Goal: Transaction & Acquisition: Purchase product/service

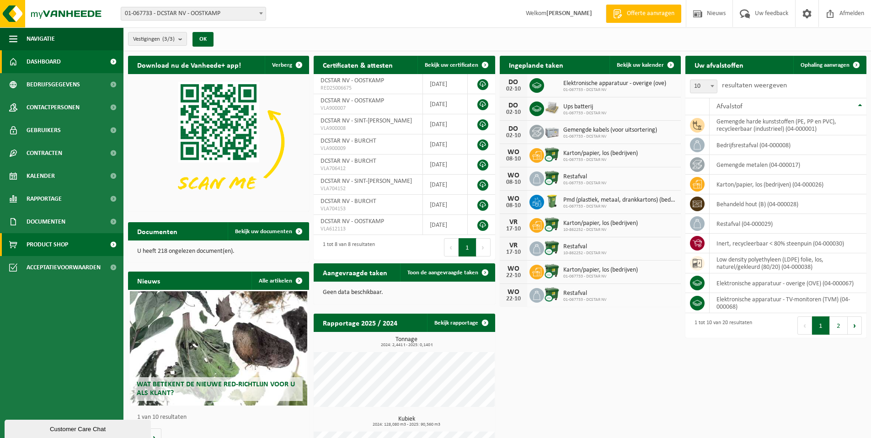
click at [112, 245] on span at bounding box center [113, 244] width 21 height 23
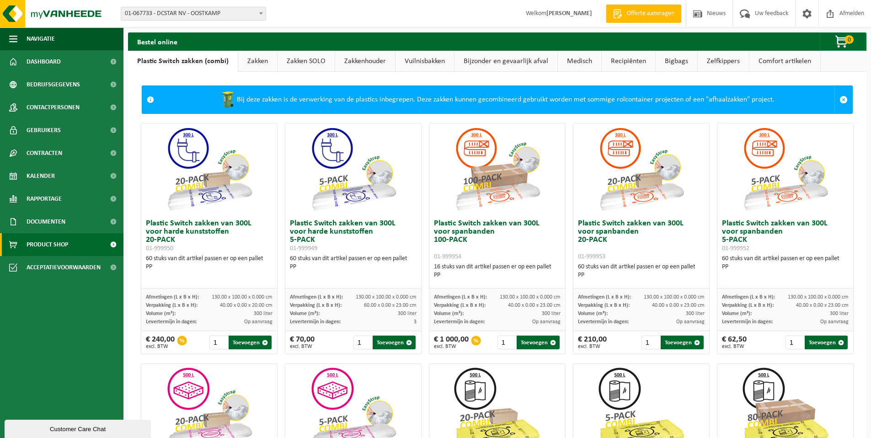
click at [253, 61] on link "Zakken" at bounding box center [257, 61] width 39 height 21
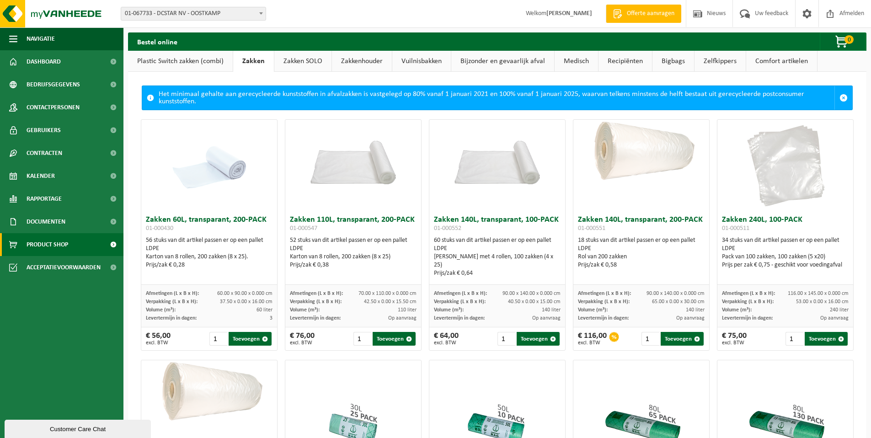
click at [300, 61] on link "Zakken SOLO" at bounding box center [302, 61] width 57 height 21
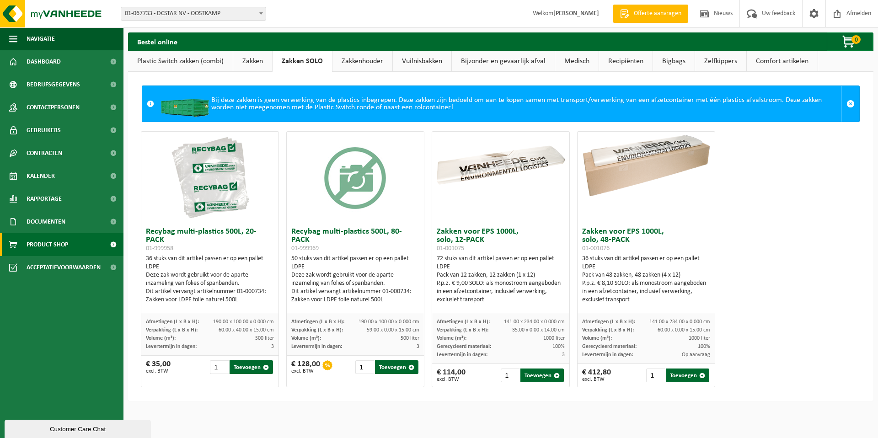
click at [357, 64] on link "Zakkenhouder" at bounding box center [362, 61] width 60 height 21
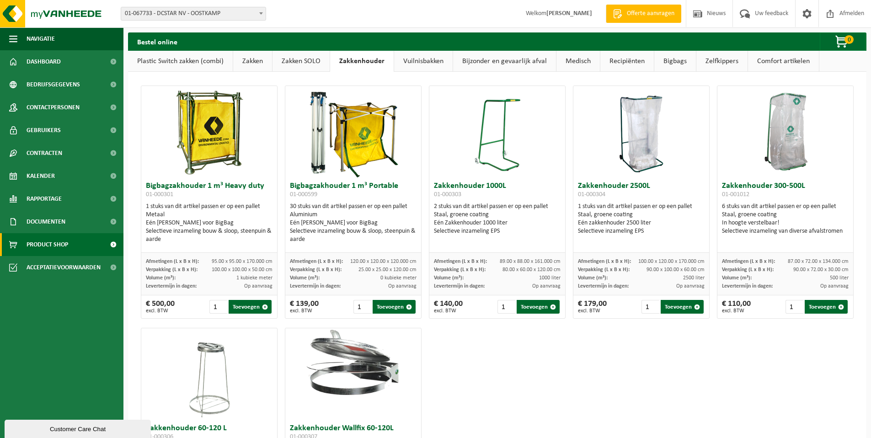
click at [430, 64] on link "Vuilnisbakken" at bounding box center [423, 61] width 59 height 21
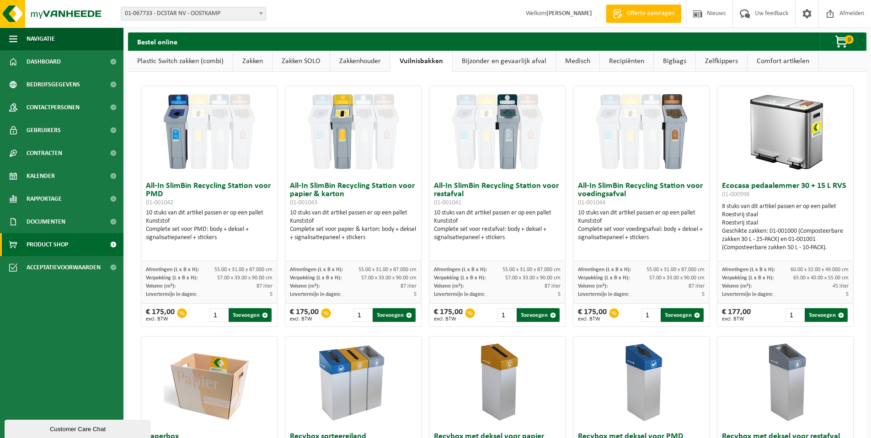
click at [506, 56] on link "Bijzonder en gevaarlijk afval" at bounding box center [503, 61] width 103 height 21
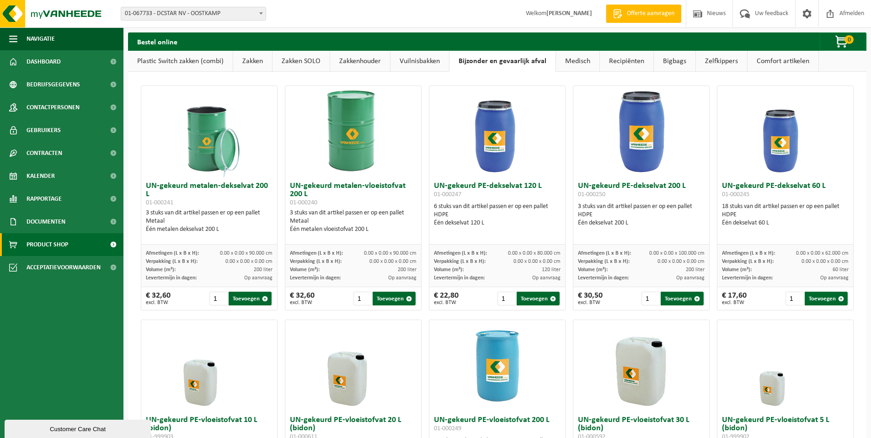
click at [564, 64] on link "Medisch" at bounding box center [577, 61] width 43 height 21
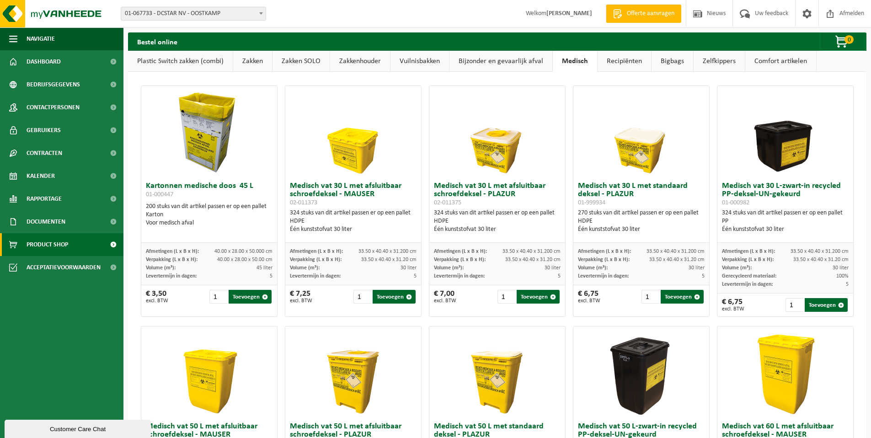
click at [622, 58] on link "Recipiënten" at bounding box center [623, 61] width 53 height 21
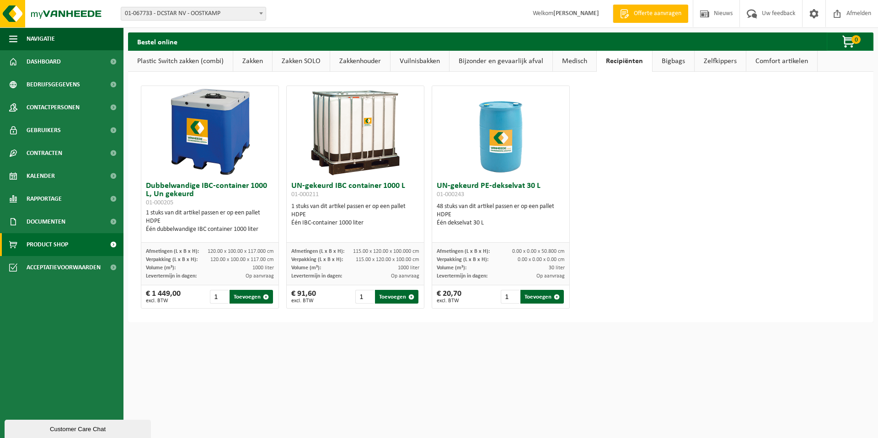
click at [667, 60] on link "Bigbags" at bounding box center [673, 61] width 42 height 21
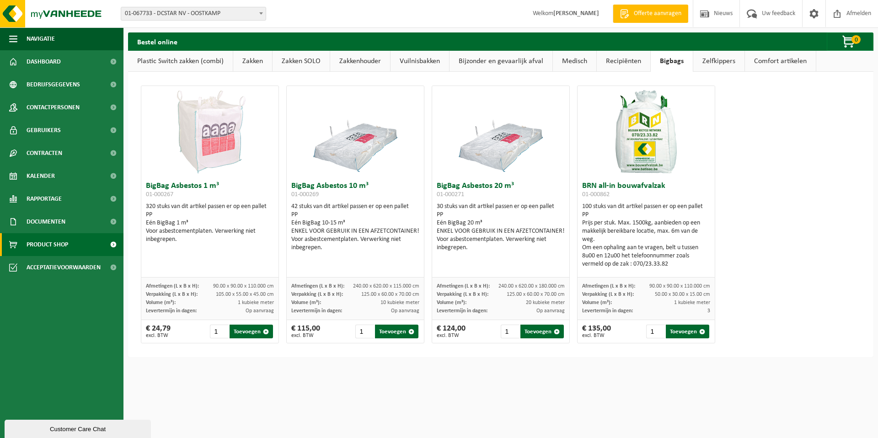
click at [723, 58] on link "Zelfkippers" at bounding box center [718, 61] width 51 height 21
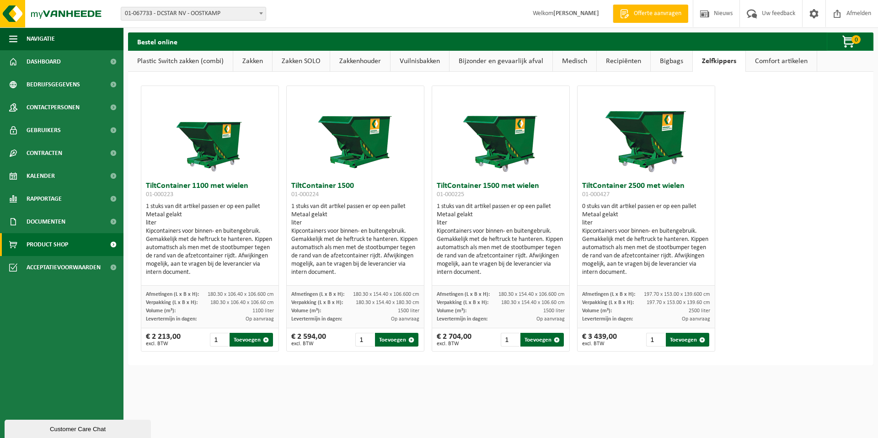
click at [775, 66] on link "Comfort artikelen" at bounding box center [780, 61] width 71 height 21
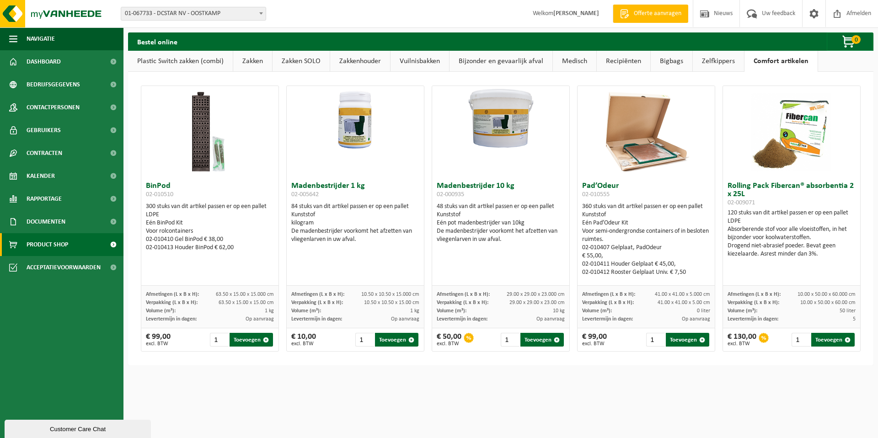
click at [410, 61] on link "Vuilnisbakken" at bounding box center [419, 61] width 59 height 21
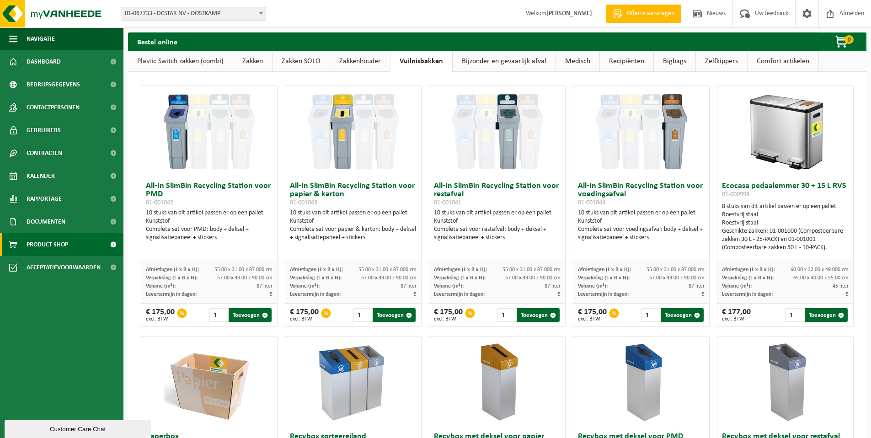
click at [252, 60] on link "Zakken" at bounding box center [252, 61] width 39 height 21
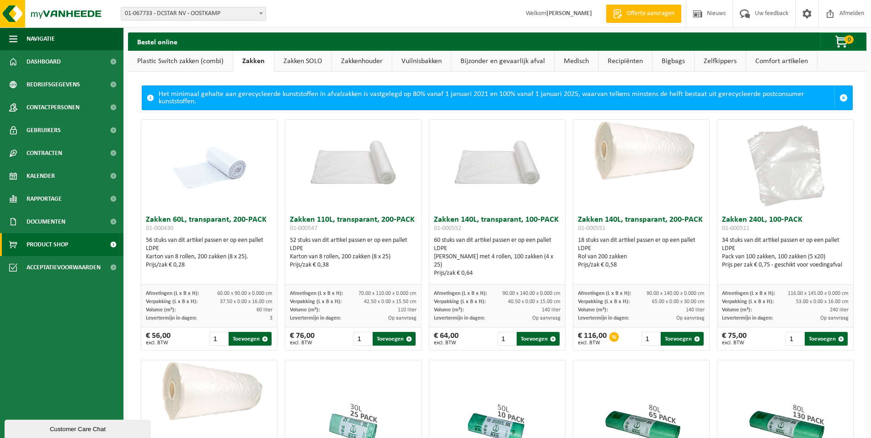
click at [196, 58] on link "Plastic Switch zakken (combi)" at bounding box center [180, 61] width 105 height 21
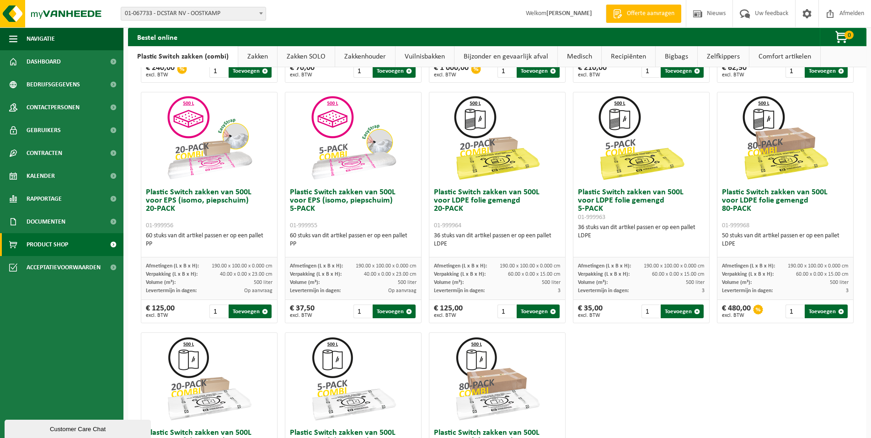
scroll to position [272, 0]
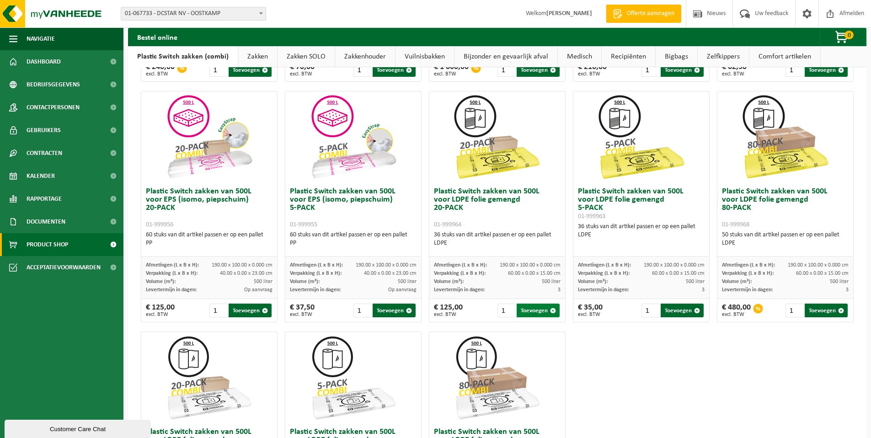
click at [551, 309] on span "button" at bounding box center [553, 311] width 6 height 6
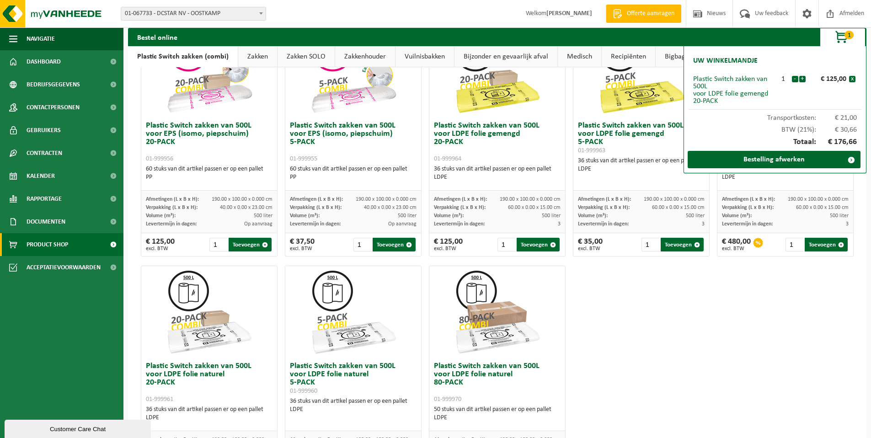
scroll to position [339, 0]
click at [246, 246] on button "Toevoegen" at bounding box center [250, 244] width 43 height 14
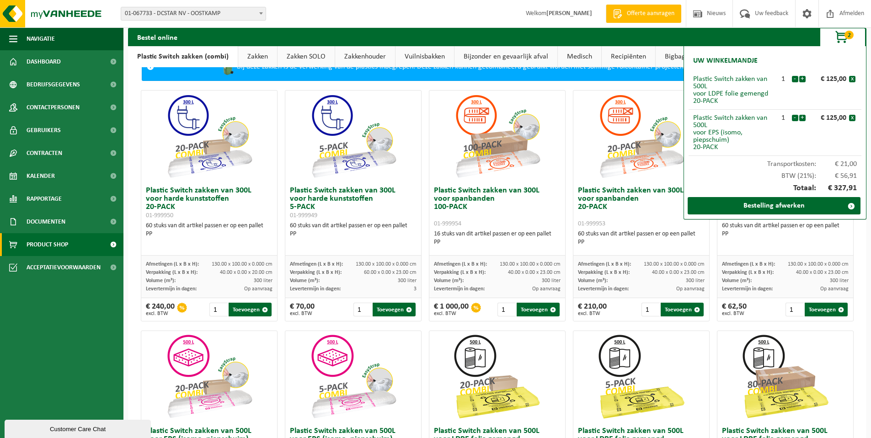
scroll to position [0, 0]
